Goal: Task Accomplishment & Management: Use online tool/utility

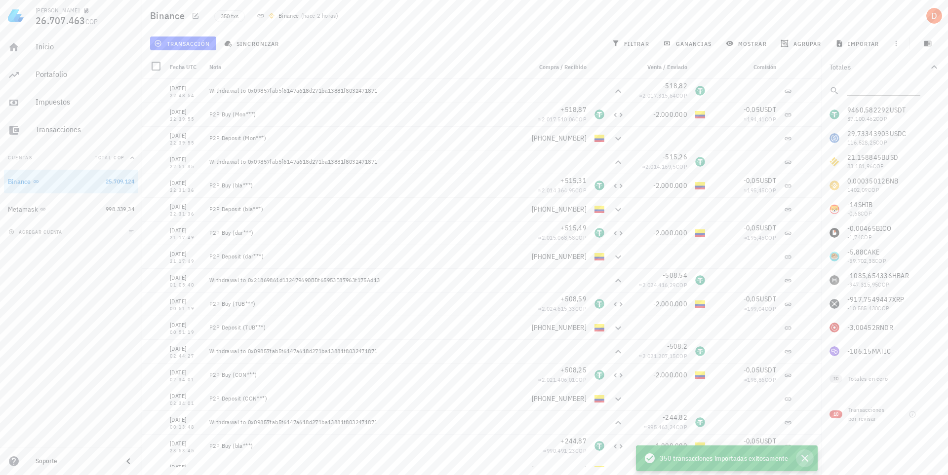
click at [809, 459] on icon "button" at bounding box center [804, 459] width 12 height 12
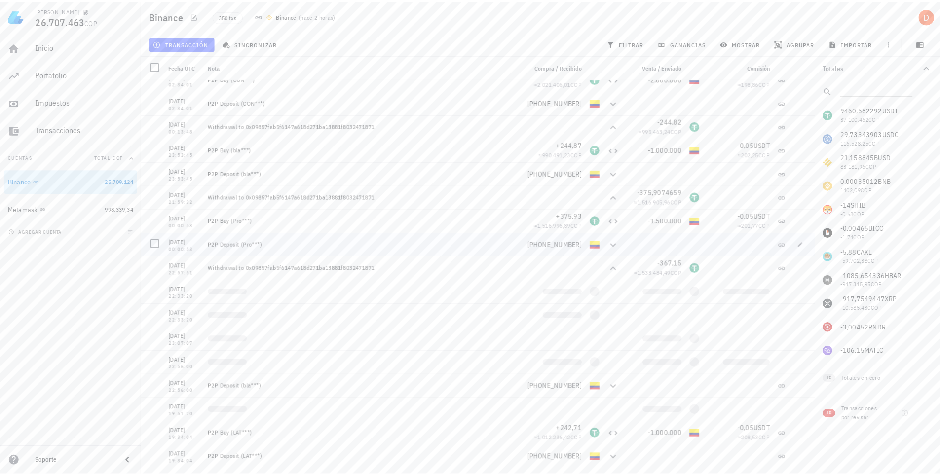
scroll to position [345, 0]
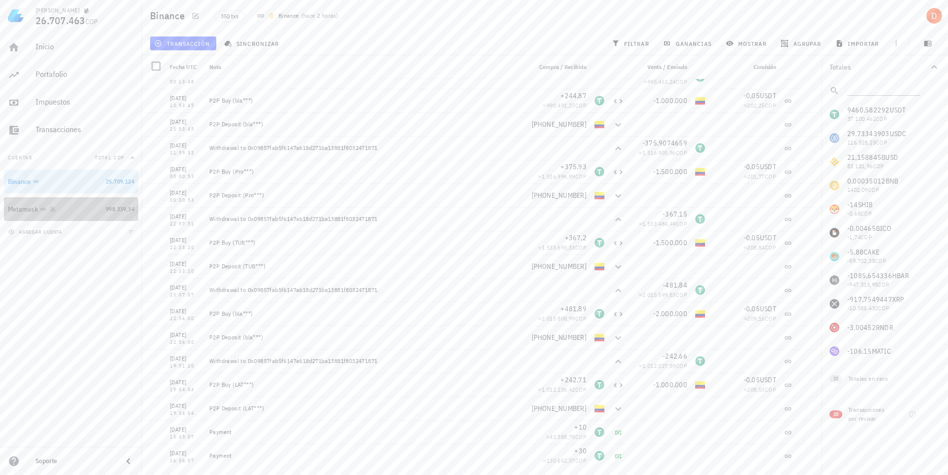
click at [74, 205] on div "Metamask" at bounding box center [55, 209] width 94 height 9
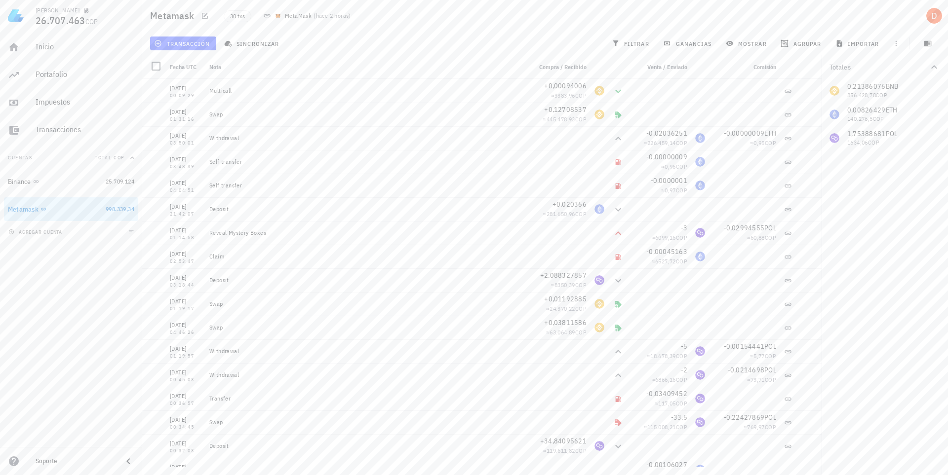
click at [892, 211] on div "Totales 0,21386076 BNB 856.428,78 COP 0,00826429 ETH 140.276,5 COP 1,75388681 P…" at bounding box center [884, 265] width 126 height 420
click at [81, 209] on div "Metamask" at bounding box center [55, 209] width 94 height 9
click at [73, 184] on div "Binance" at bounding box center [55, 181] width 94 height 9
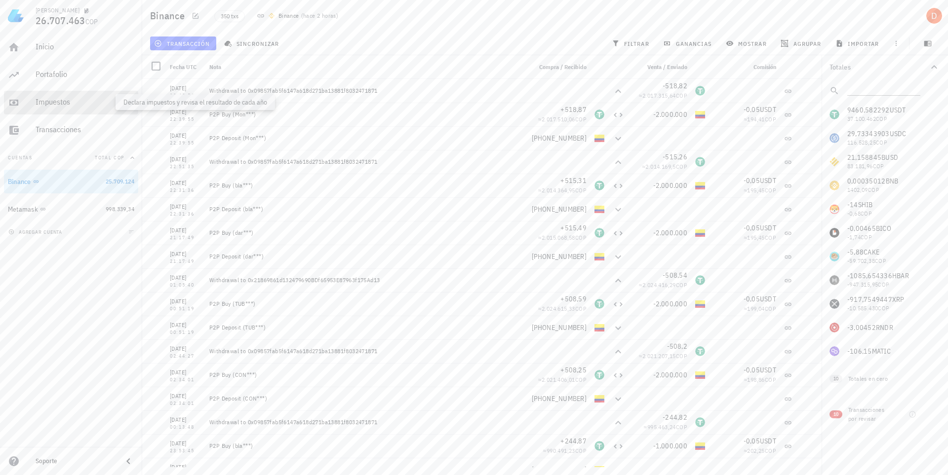
click at [68, 100] on div "Impuestos" at bounding box center [85, 101] width 99 height 9
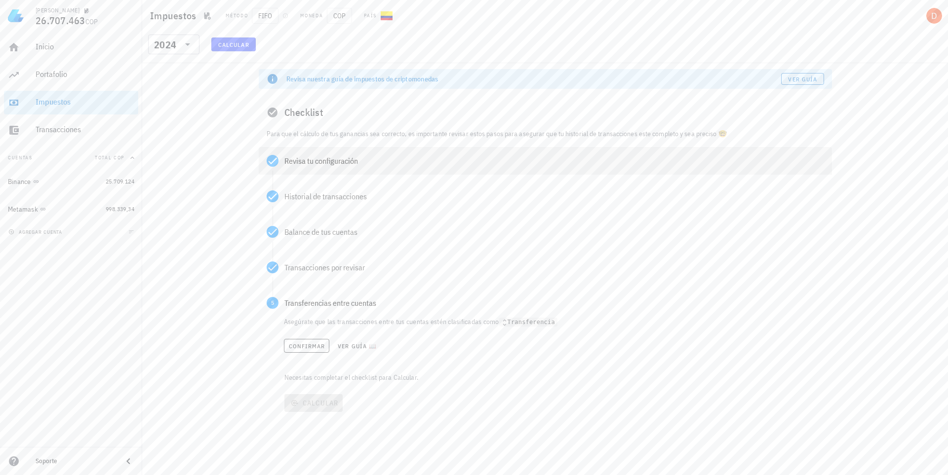
click at [335, 159] on div "Revisa tu configuración" at bounding box center [553, 161] width 539 height 8
click at [315, 206] on span "Confirmar" at bounding box center [314, 203] width 51 height 8
click at [315, 206] on span "Confirmar" at bounding box center [307, 203] width 37 height 7
click at [312, 274] on div "Balance de tus cuentas" at bounding box center [553, 271] width 539 height 8
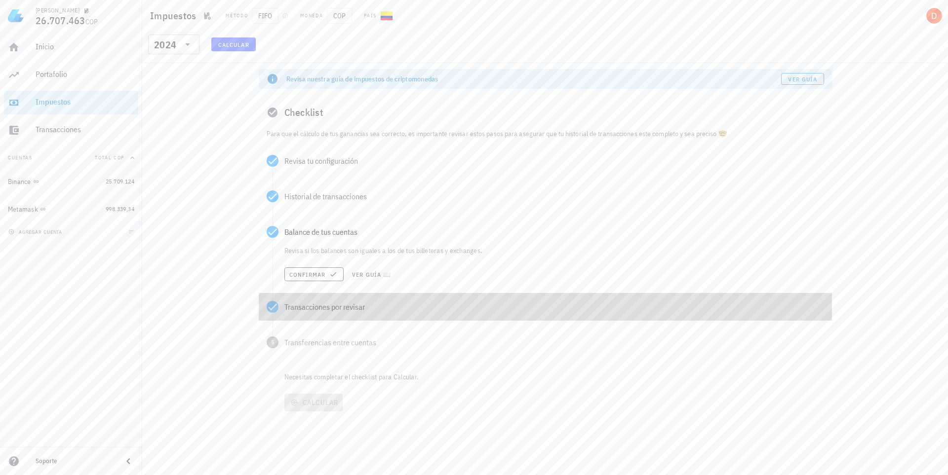
click at [304, 310] on div "Transacciones por revisar" at bounding box center [553, 307] width 539 height 8
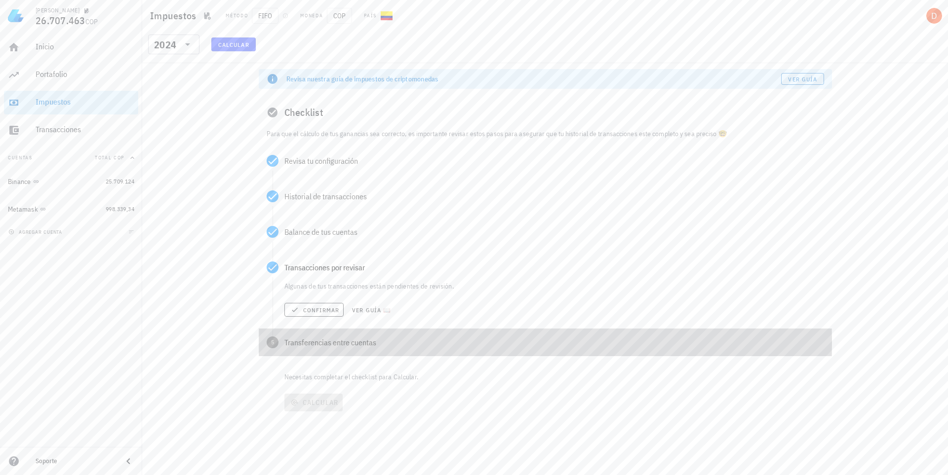
click at [330, 342] on div "Transferencias entre cuentas" at bounding box center [553, 343] width 539 height 8
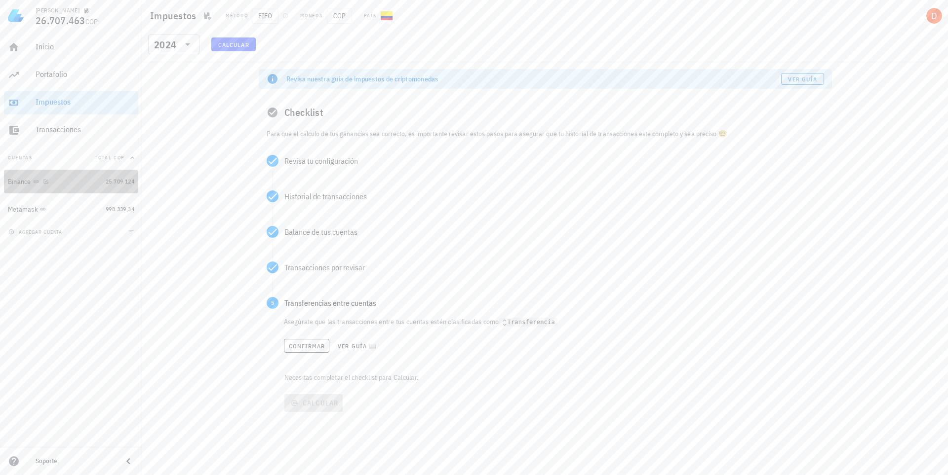
click at [76, 180] on div "Binance" at bounding box center [55, 181] width 94 height 9
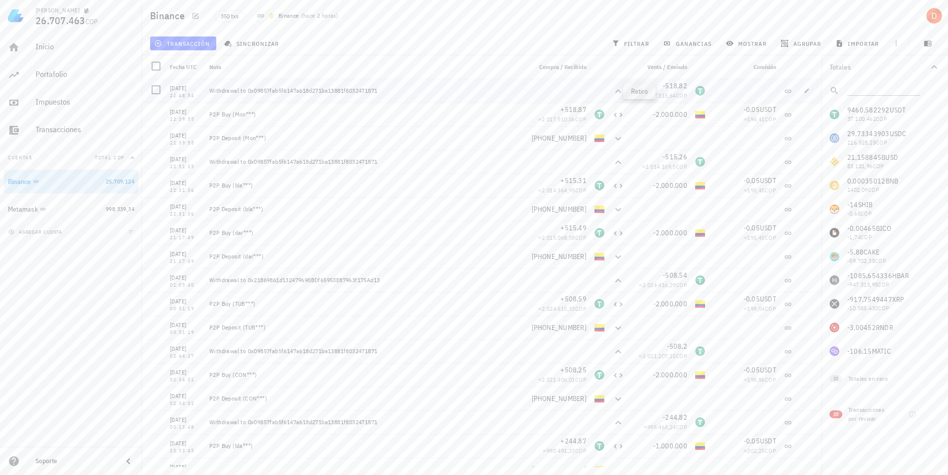
click at [613, 90] on icon at bounding box center [618, 91] width 12 height 12
click at [805, 90] on span "button" at bounding box center [806, 91] width 14 height 6
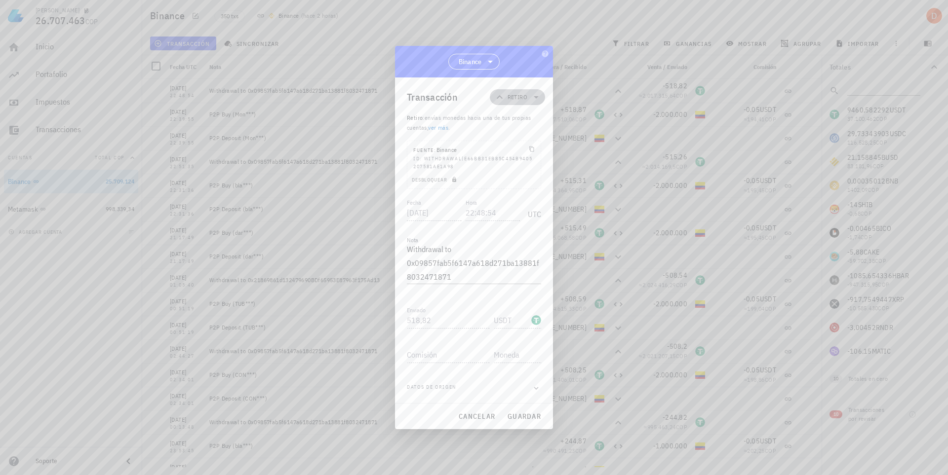
click at [539, 97] on icon at bounding box center [536, 97] width 12 height 12
click at [538, 177] on div "Transferencia" at bounding box center [535, 180] width 92 height 20
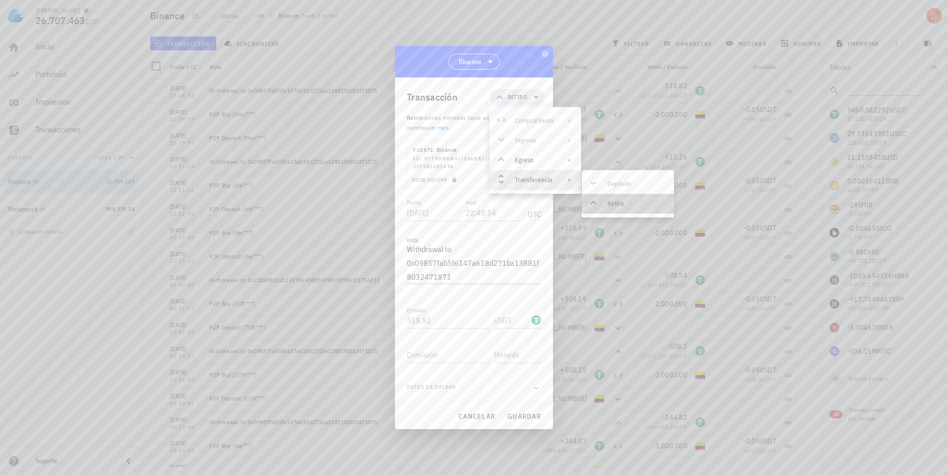
click at [629, 201] on div "Retiro" at bounding box center [636, 204] width 59 height 8
click at [529, 416] on span "guardar" at bounding box center [524, 416] width 34 height 9
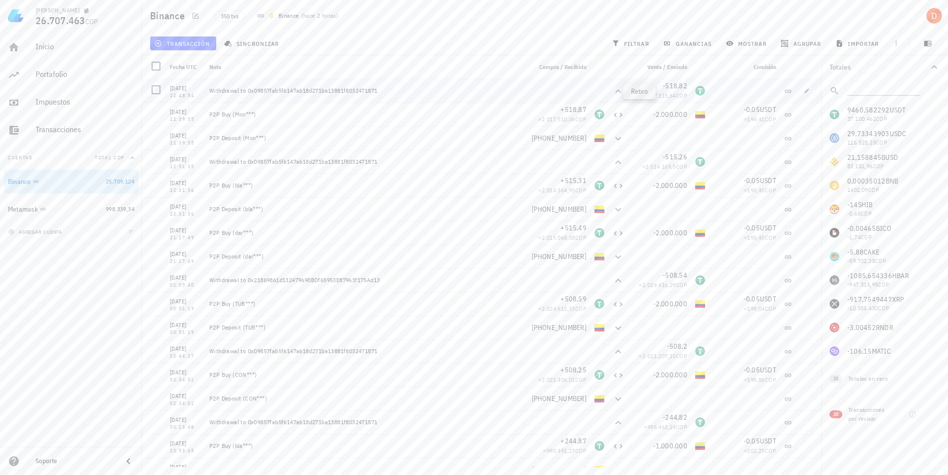
click at [612, 94] on icon at bounding box center [618, 91] width 12 height 12
click at [799, 94] on button "button" at bounding box center [806, 91] width 14 height 14
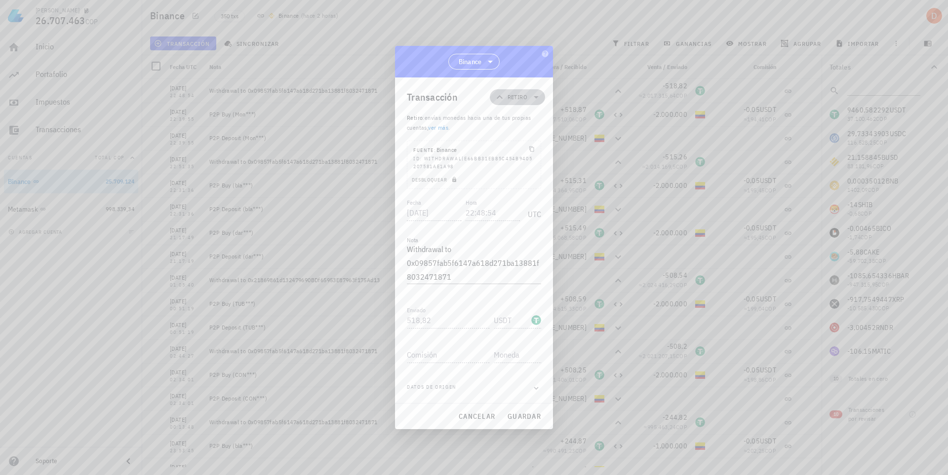
click at [535, 96] on icon at bounding box center [536, 97] width 12 height 12
click at [523, 178] on div "Transferencia" at bounding box center [534, 180] width 38 height 8
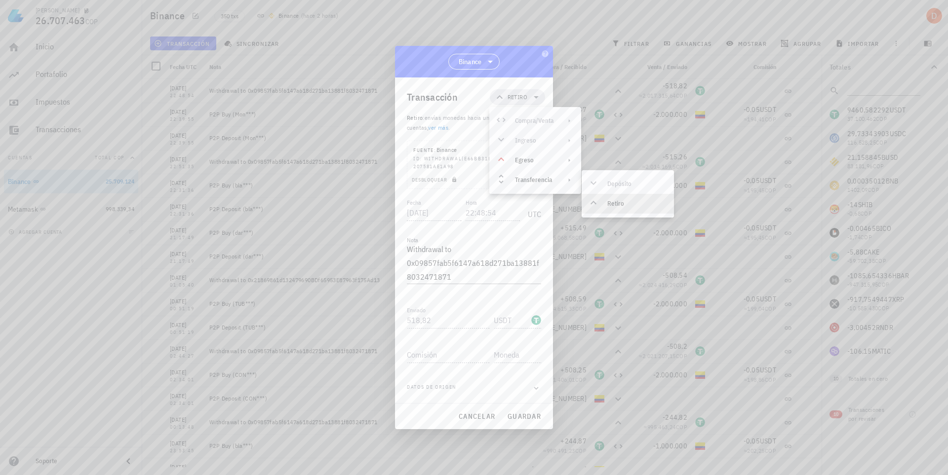
click at [612, 203] on div "Retiro" at bounding box center [636, 204] width 59 height 8
click at [521, 177] on div "Transferencia" at bounding box center [534, 180] width 38 height 8
click at [613, 184] on div "Depósito Retiro" at bounding box center [627, 193] width 92 height 39
click at [594, 184] on div "Depósito Retiro" at bounding box center [627, 193] width 92 height 39
click at [520, 180] on div "Transferencia" at bounding box center [534, 180] width 38 height 8
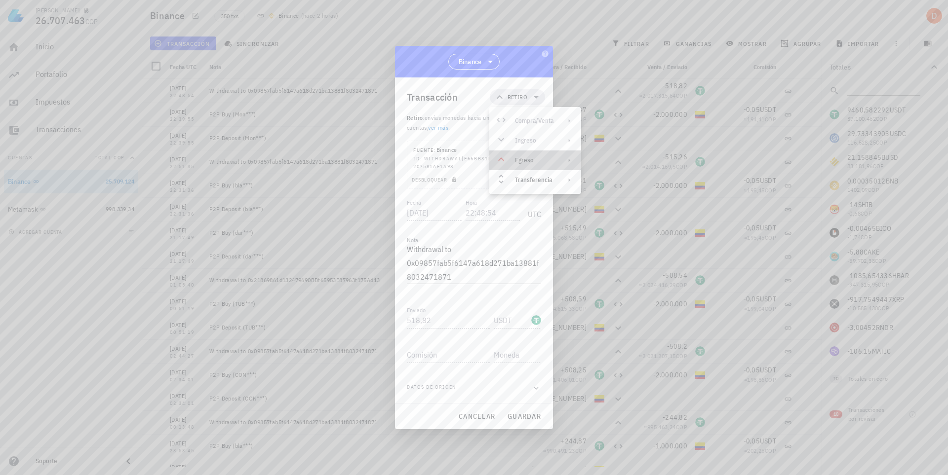
click at [528, 158] on div "Egreso" at bounding box center [534, 160] width 38 height 8
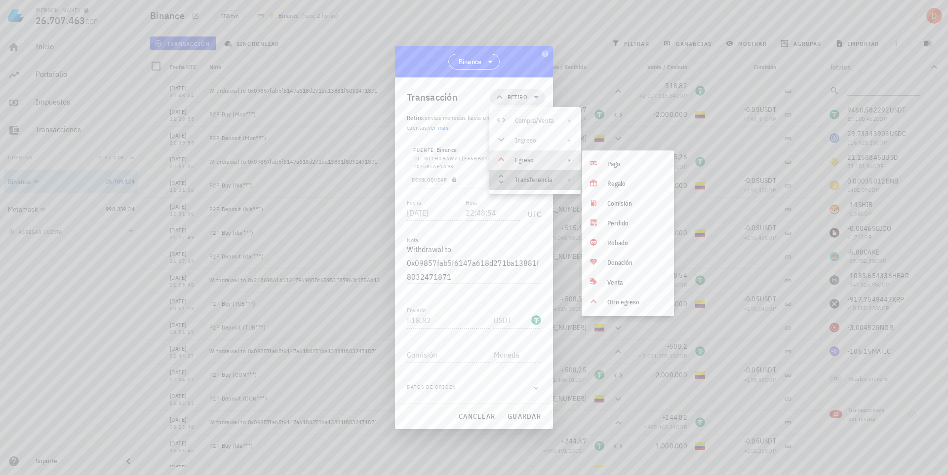
click at [528, 184] on div "Transferencia" at bounding box center [535, 180] width 92 height 20
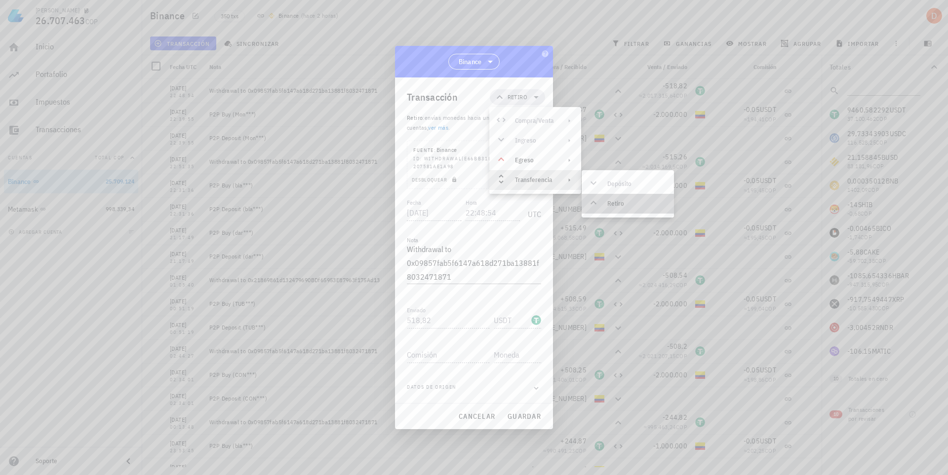
click at [619, 204] on div "Retiro" at bounding box center [636, 204] width 59 height 8
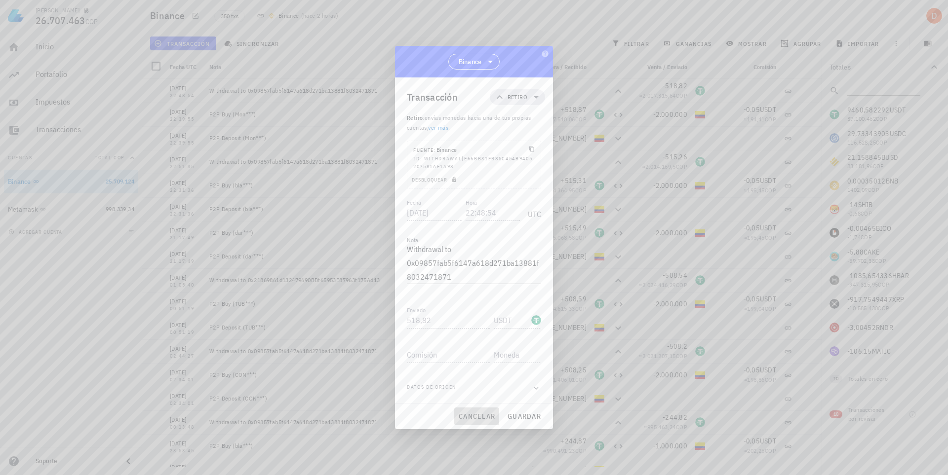
click at [490, 415] on span "cancelar" at bounding box center [476, 416] width 37 height 9
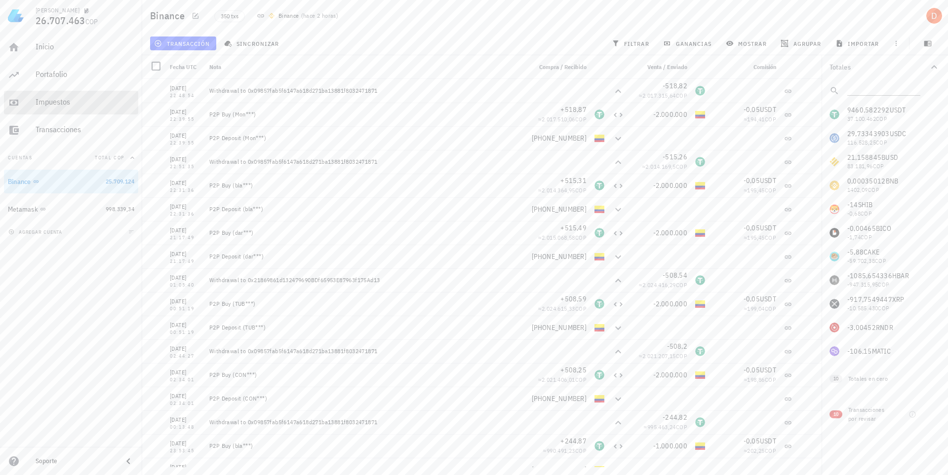
click at [59, 98] on div "Impuestos" at bounding box center [85, 101] width 99 height 9
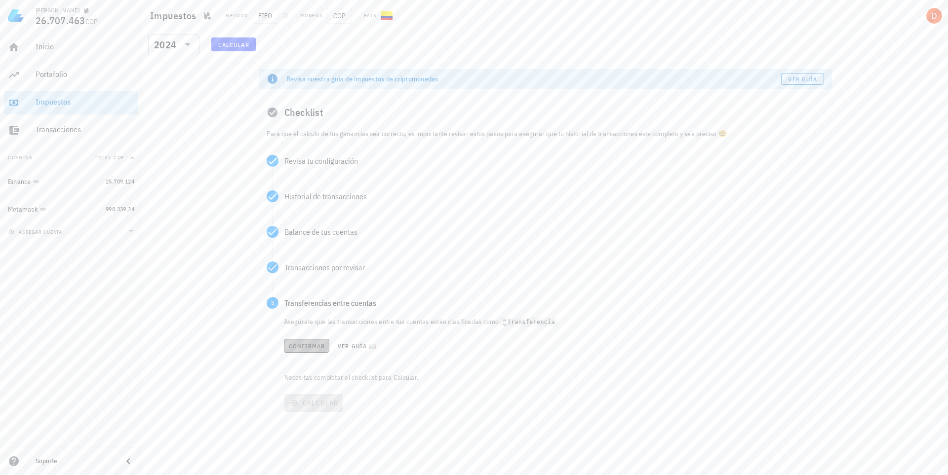
click at [302, 348] on span "Confirmar" at bounding box center [306, 345] width 37 height 7
click at [323, 365] on span "Calcular" at bounding box center [313, 363] width 50 height 9
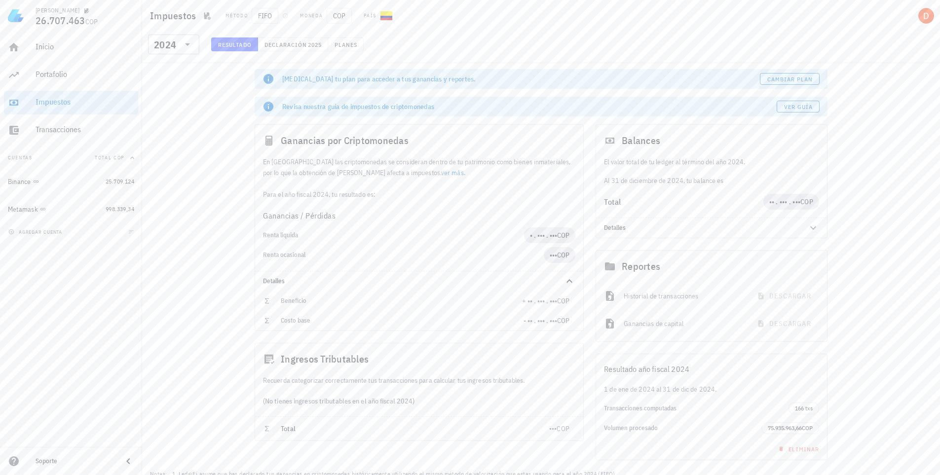
scroll to position [27, 0]
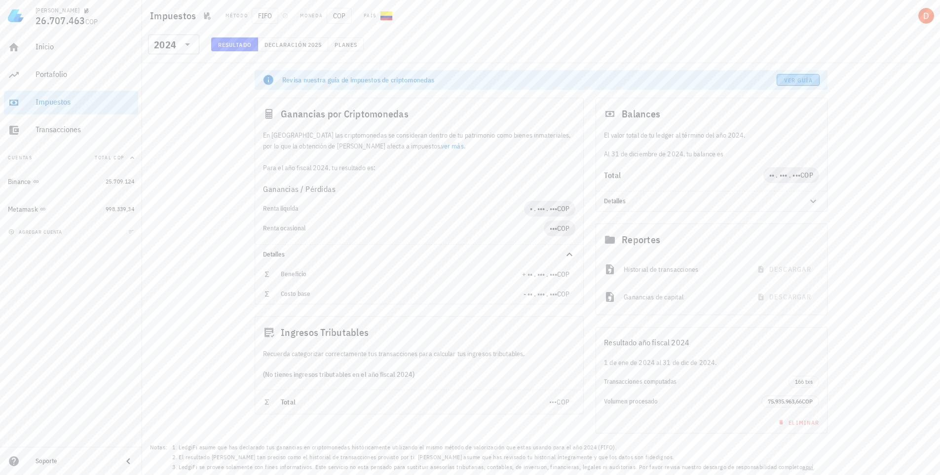
click at [803, 82] on span "Ver guía" at bounding box center [799, 79] width 30 height 7
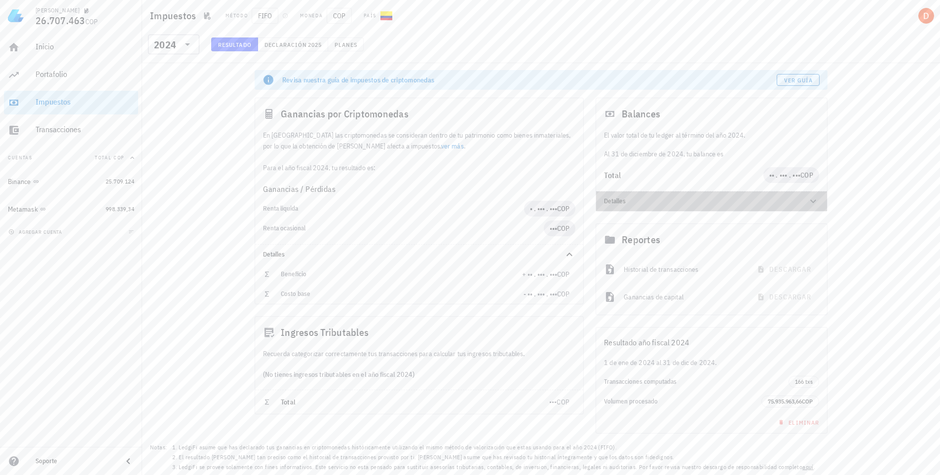
click at [810, 201] on icon at bounding box center [813, 201] width 12 height 12
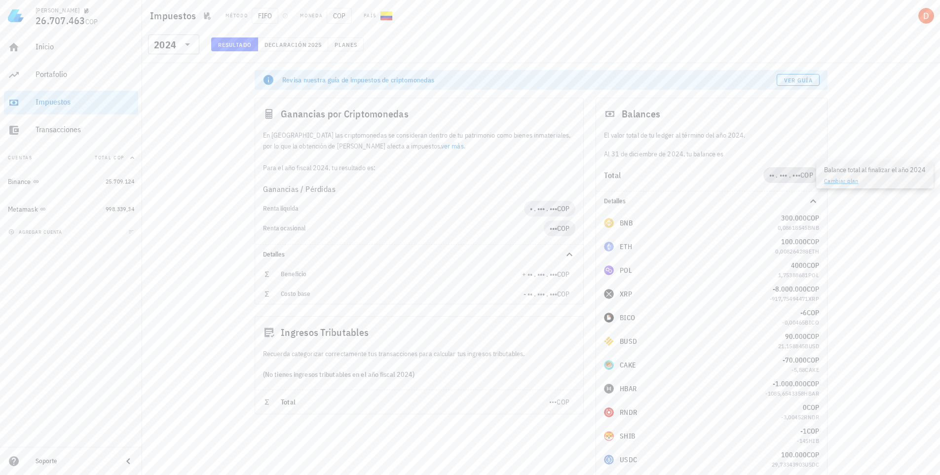
click at [786, 173] on span "•• . ••• . •••" at bounding box center [785, 175] width 32 height 9
click at [836, 181] on link "Cambiar plan" at bounding box center [841, 180] width 35 height 7
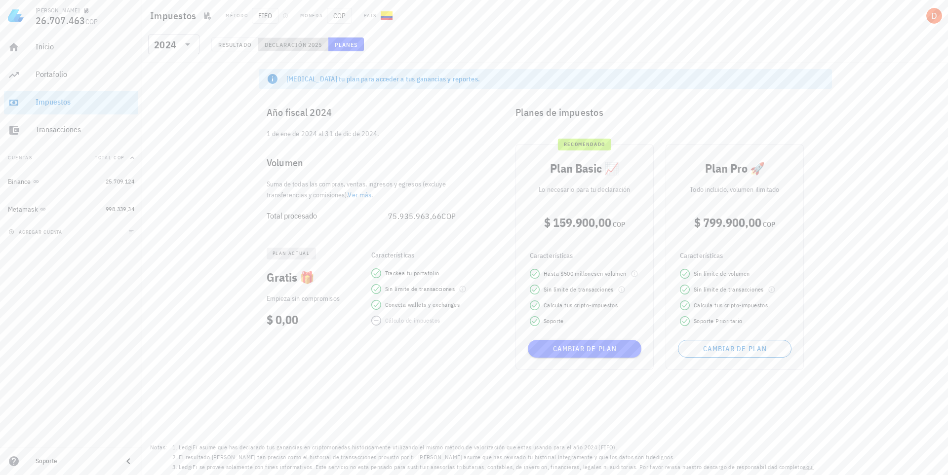
click at [289, 42] on span "Declaración" at bounding box center [285, 44] width 43 height 7
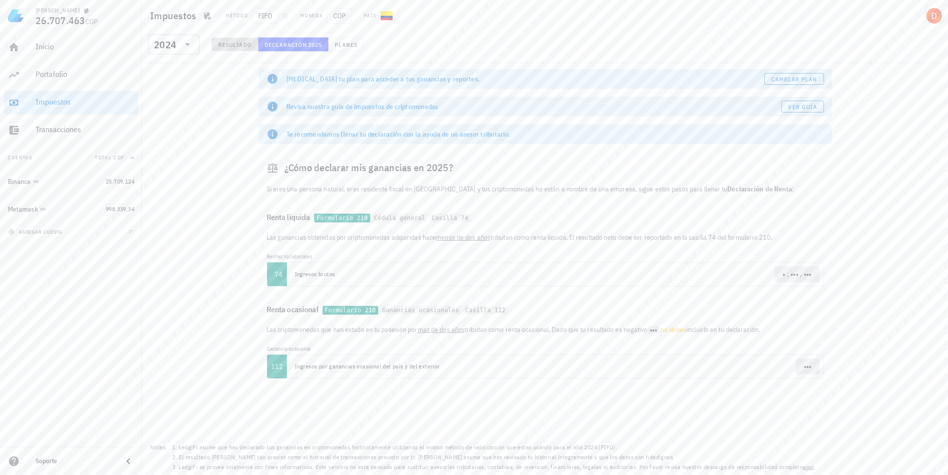
click at [243, 41] on span "Resultado" at bounding box center [235, 44] width 34 height 7
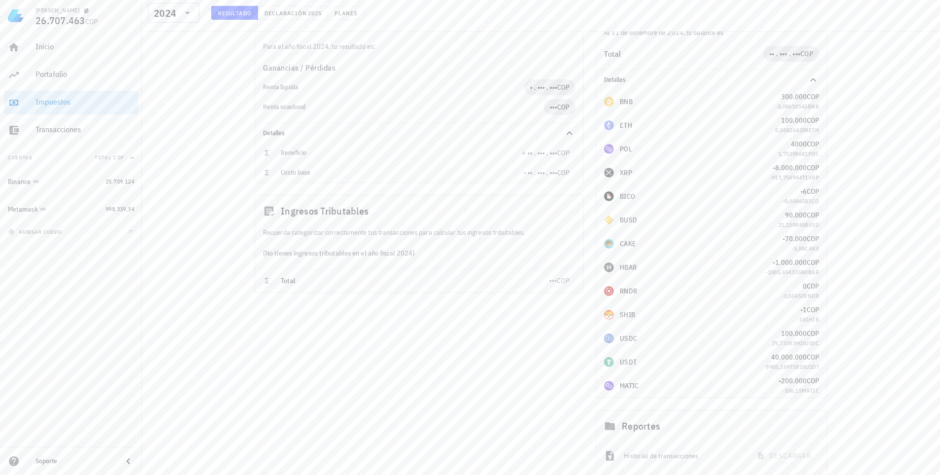
scroll to position [99, 0]
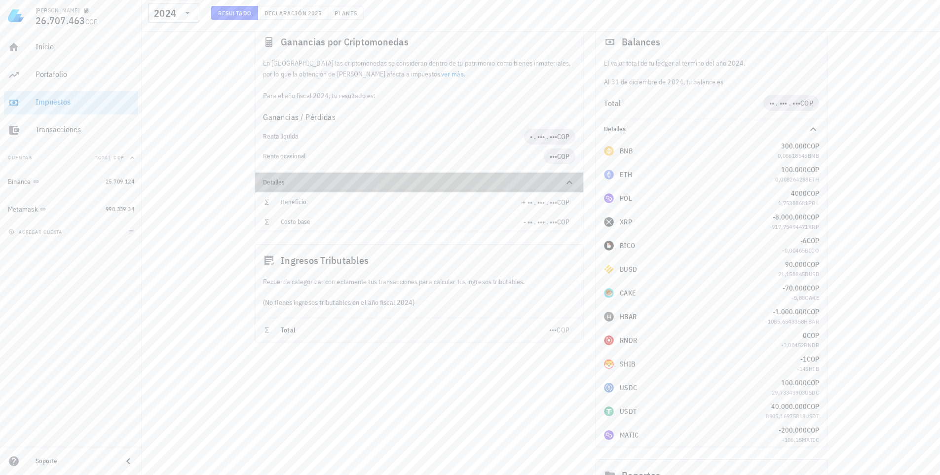
click at [556, 183] on div at bounding box center [564, 183] width 24 height 12
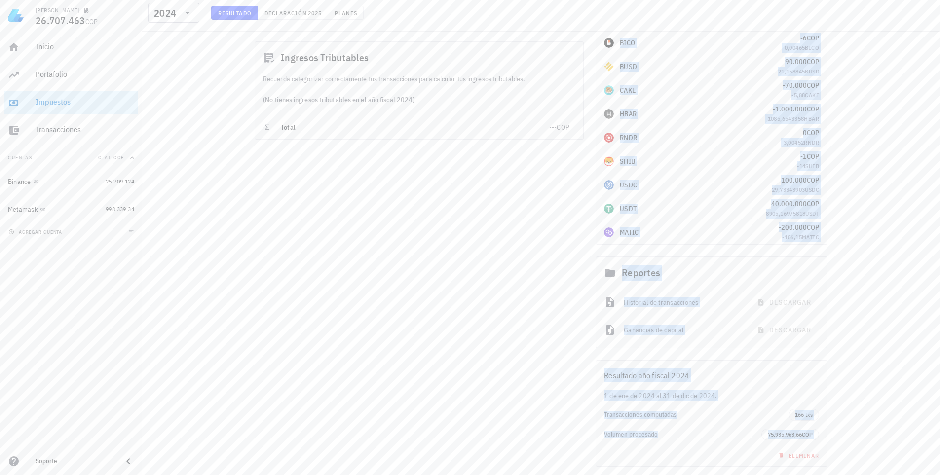
scroll to position [335, 0]
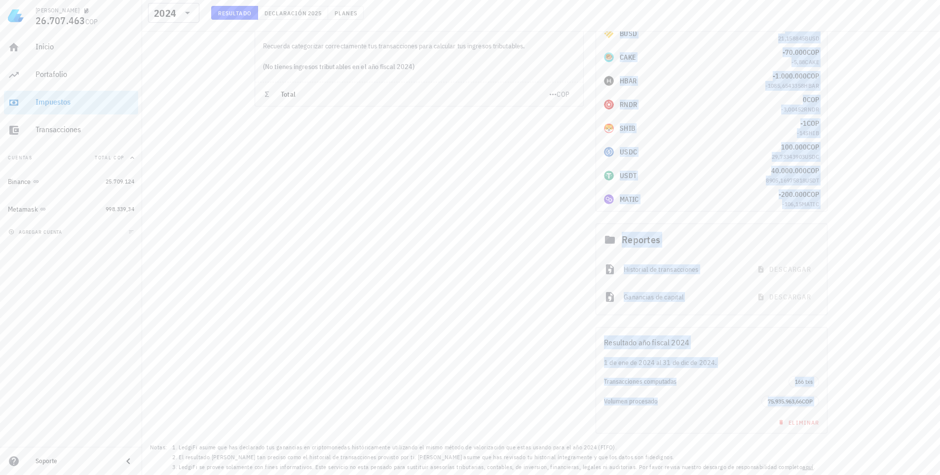
drag, startPoint x: 606, startPoint y: 156, endPoint x: 826, endPoint y: 210, distance: 226.7
click at [826, 210] on div "BNB 300.000 COP 0,08618545 BNB ETH 100.000 COP 0,008264288 ETH POL 4000 COP 1,7…" at bounding box center [711, 57] width 231 height 308
copy div "BNB 300.000 COP 0,08618545 BNB ETH 100.000 COP 0,008264288 ETH POL 4000 COP 1,7…"
drag, startPoint x: 605, startPoint y: 342, endPoint x: 898, endPoint y: 404, distance: 299.6
click at [837, 407] on div "[MEDICAL_DATA] tu plan para acceder a tus ganancias y reportes. Cambiar plan Re…" at bounding box center [541, 102] width 798 height 747
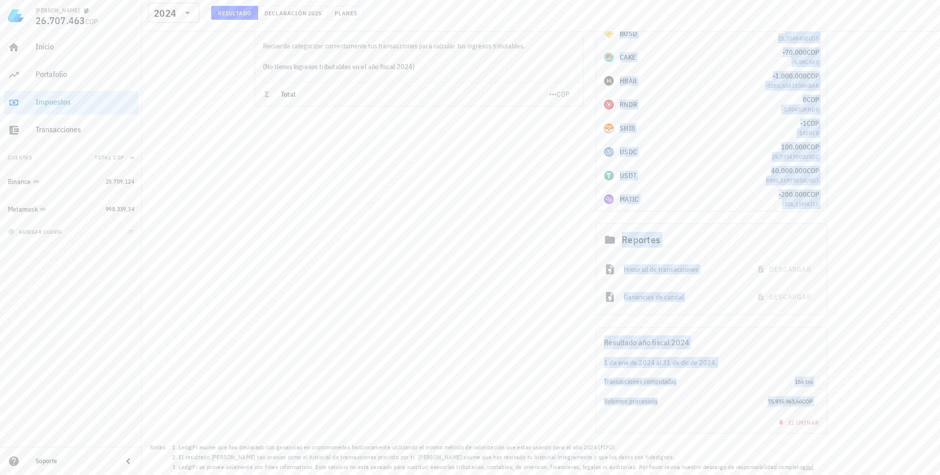
copy div "Resultado año fiscal 2024 1 de ene de 2024 al 31 de dic de 2024. Transacciones …"
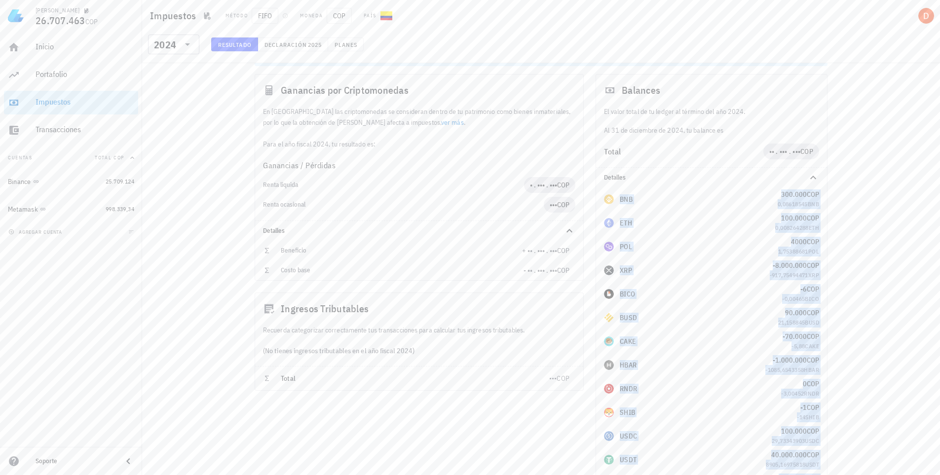
scroll to position [38, 0]
